Goal: Navigation & Orientation: Find specific page/section

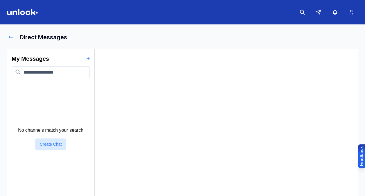
click at [8, 36] on button at bounding box center [11, 37] width 8 height 12
click at [10, 38] on icon at bounding box center [11, 37] width 6 height 6
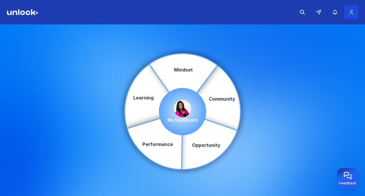
click at [352, 8] on button at bounding box center [351, 12] width 14 height 14
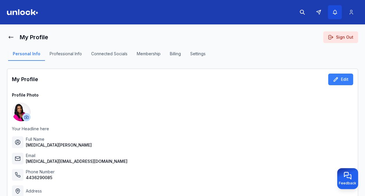
click at [336, 16] on button "button" at bounding box center [335, 12] width 14 height 14
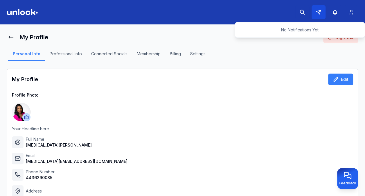
click at [315, 13] on button at bounding box center [319, 12] width 14 height 14
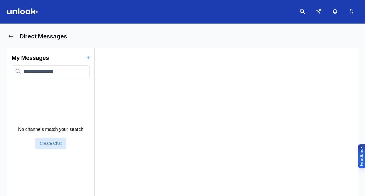
scroll to position [2, 0]
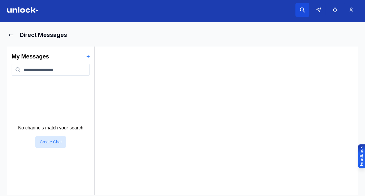
click at [300, 11] on icon at bounding box center [303, 10] width 6 height 6
click at [317, 9] on icon at bounding box center [319, 10] width 4 height 4
click at [317, 9] on icon at bounding box center [318, 9] width 5 height 5
click at [336, 15] on button "button" at bounding box center [335, 10] width 14 height 14
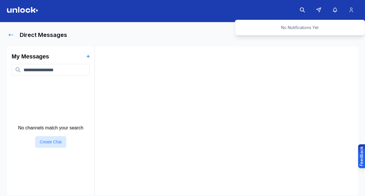
click at [13, 35] on icon at bounding box center [11, 35] width 6 height 6
